Goal: Entertainment & Leisure: Consume media (video, audio)

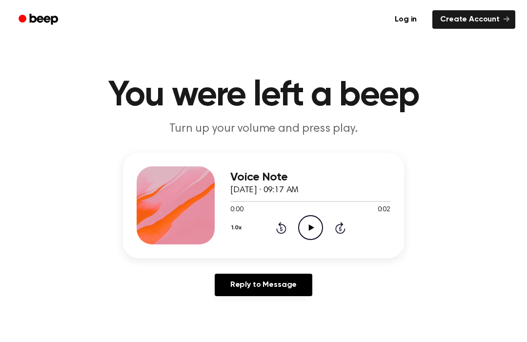
click at [318, 221] on icon "Play Audio" at bounding box center [310, 227] width 25 height 25
click at [314, 227] on icon "Pause Audio" at bounding box center [310, 227] width 25 height 25
click at [309, 220] on icon "Play Audio" at bounding box center [310, 227] width 25 height 25
